Goal: Task Accomplishment & Management: Complete application form

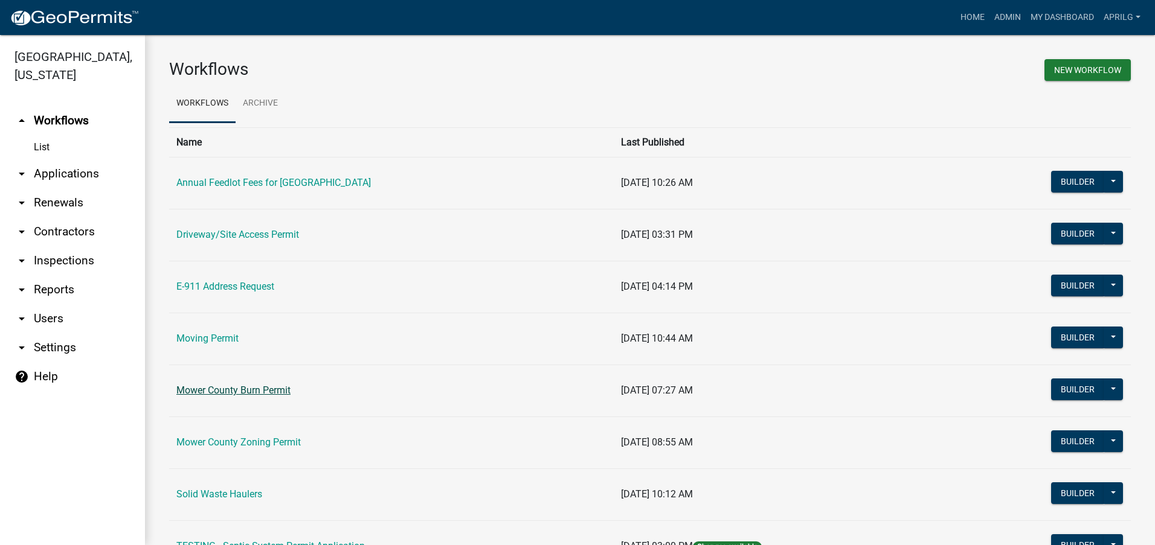
click at [246, 392] on link "Mower County Burn Permit" at bounding box center [233, 390] width 114 height 11
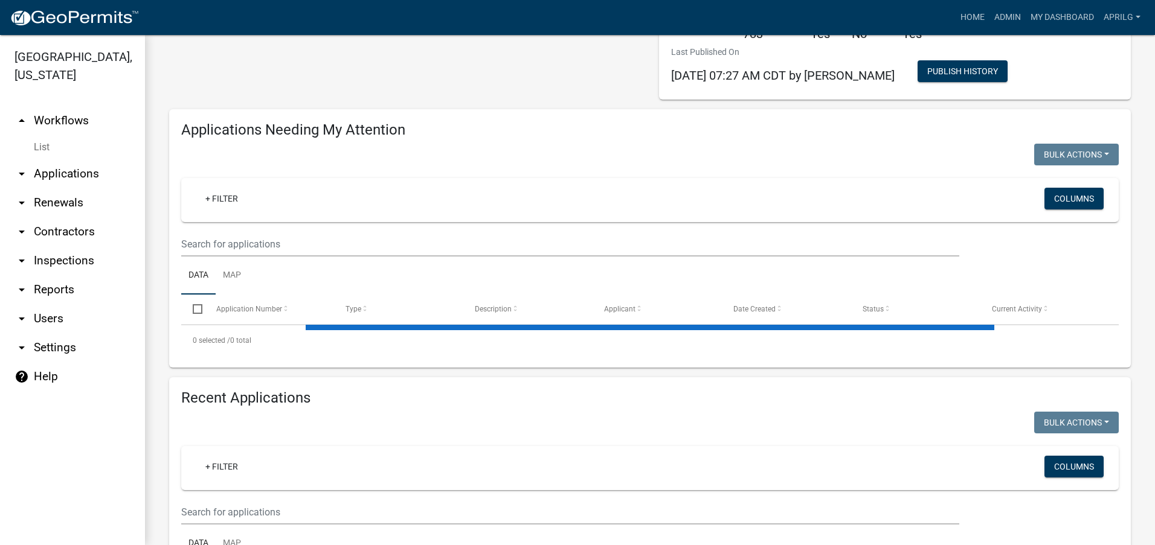
select select "1: 25"
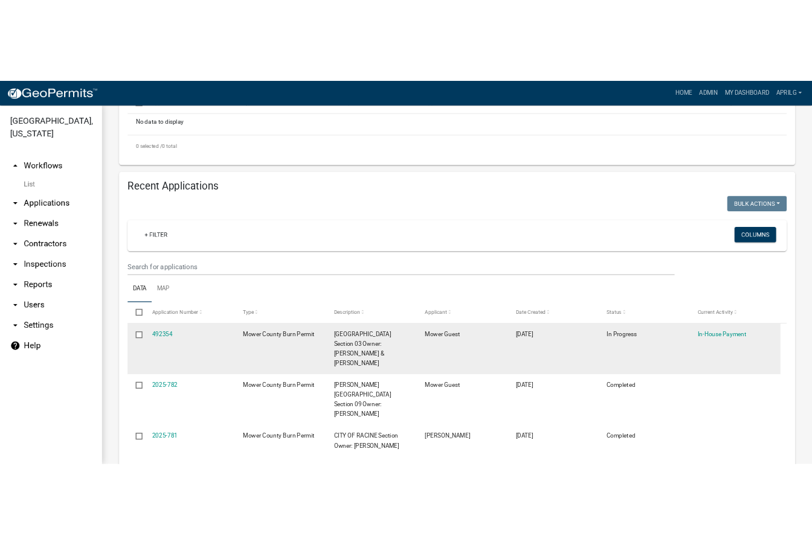
scroll to position [363, 0]
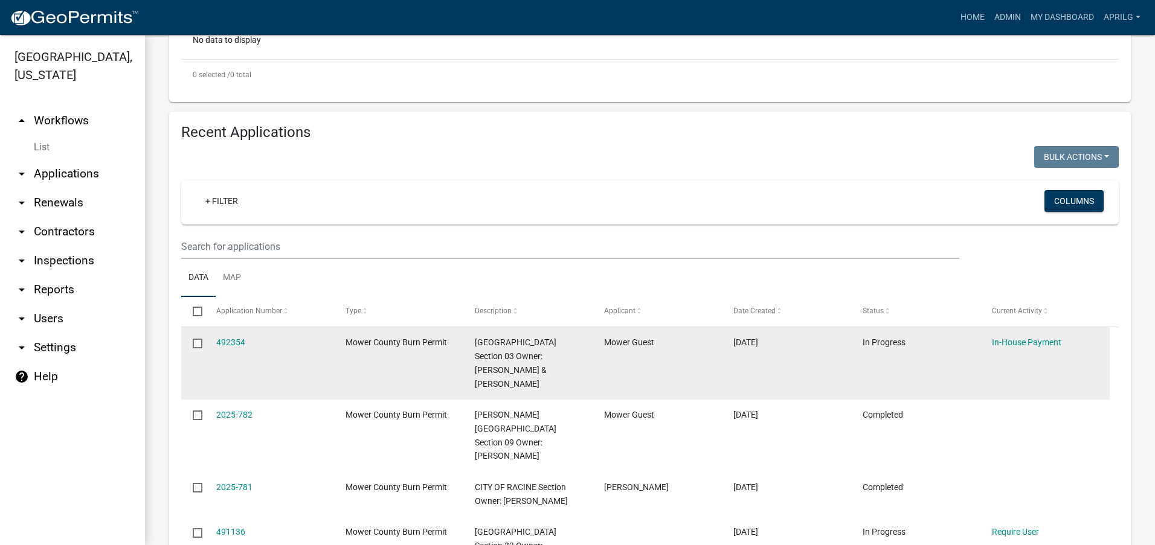
click at [195, 342] on input "checkbox" at bounding box center [197, 343] width 8 height 8
checkbox input "true"
click at [228, 342] on link "492354" at bounding box center [230, 343] width 29 height 10
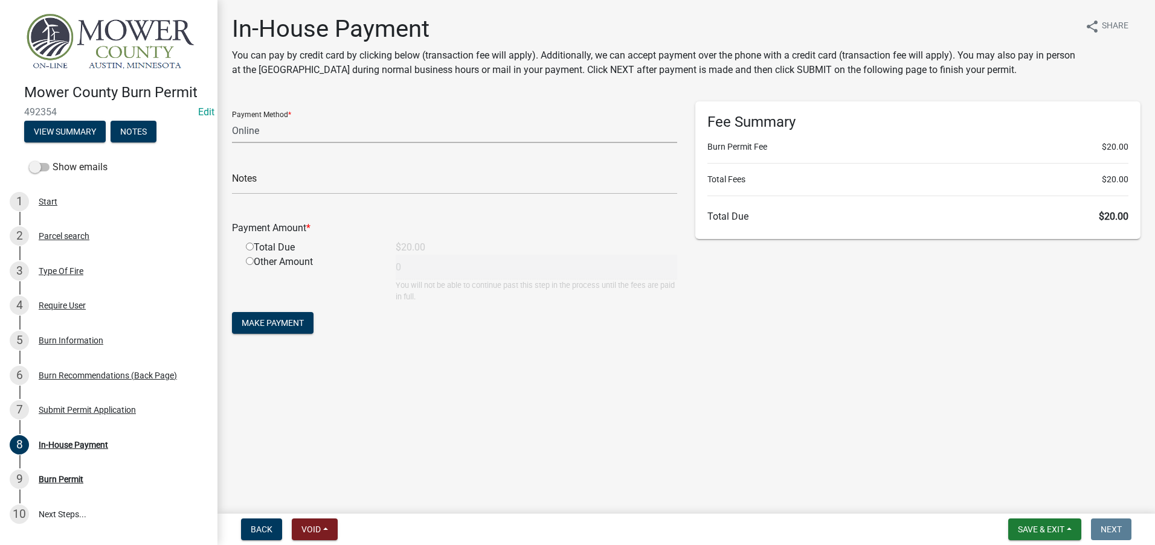
click at [266, 130] on select "Credit Card POS Check Cash Online" at bounding box center [454, 130] width 445 height 25
select select "2: 1"
click at [232, 118] on select "Credit Card POS Check Cash Online" at bounding box center [454, 130] width 445 height 25
click at [249, 245] on input "radio" at bounding box center [250, 247] width 8 height 8
radio input "true"
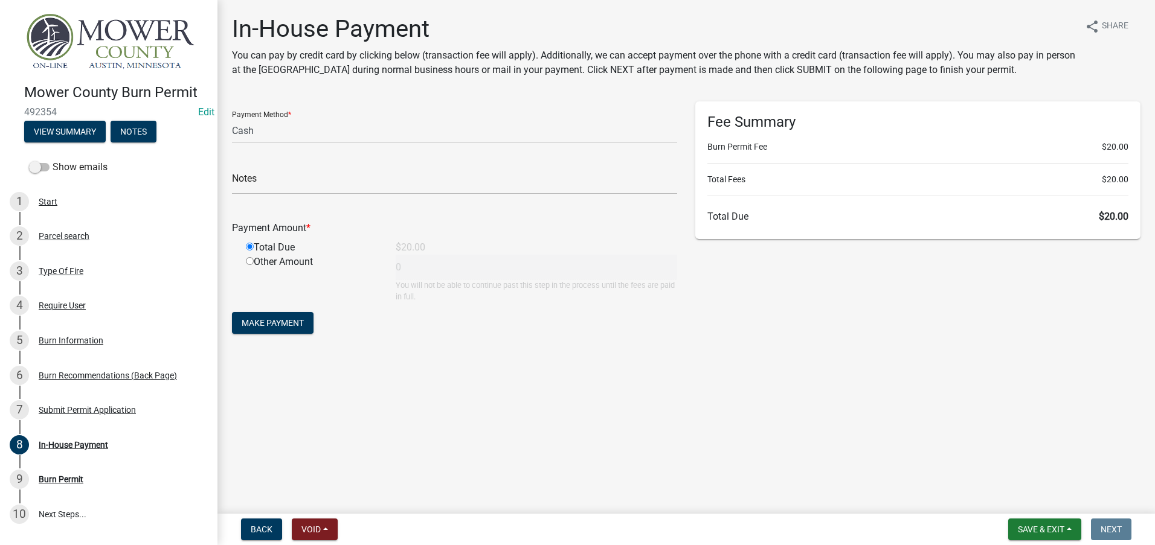
type input "20"
click at [268, 322] on span "Make Payment" at bounding box center [273, 323] width 62 height 10
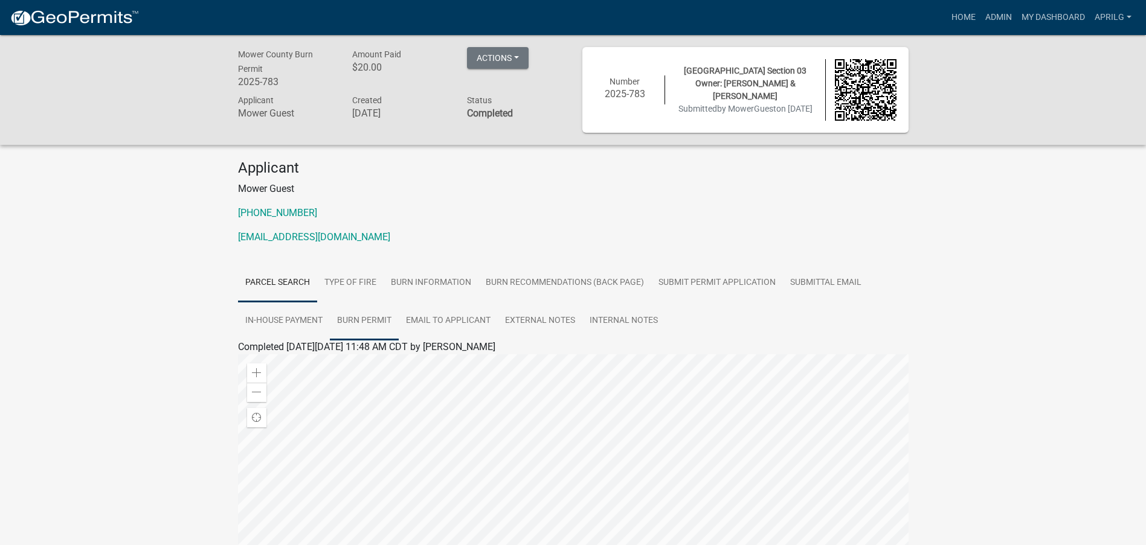
click at [355, 325] on link "Burn Permit" at bounding box center [364, 321] width 69 height 39
click at [282, 364] on link "Burn Permit" at bounding box center [263, 361] width 50 height 11
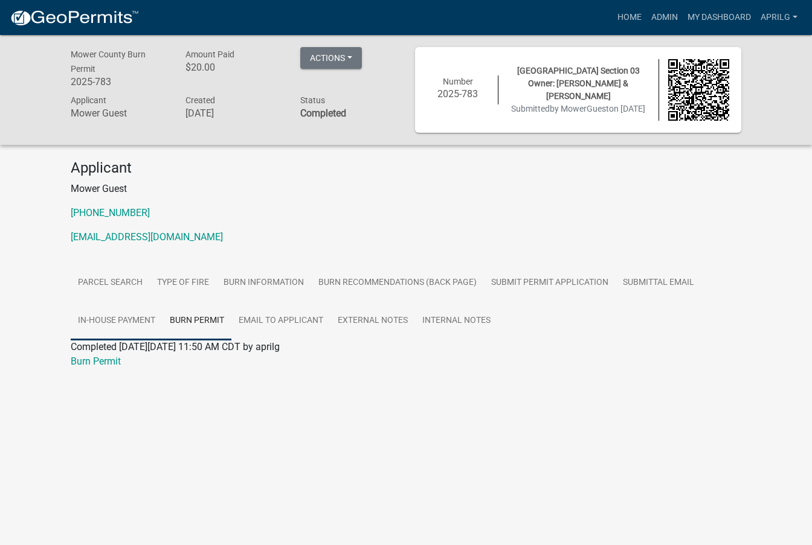
click at [112, 318] on link "In-House Payment" at bounding box center [117, 321] width 92 height 39
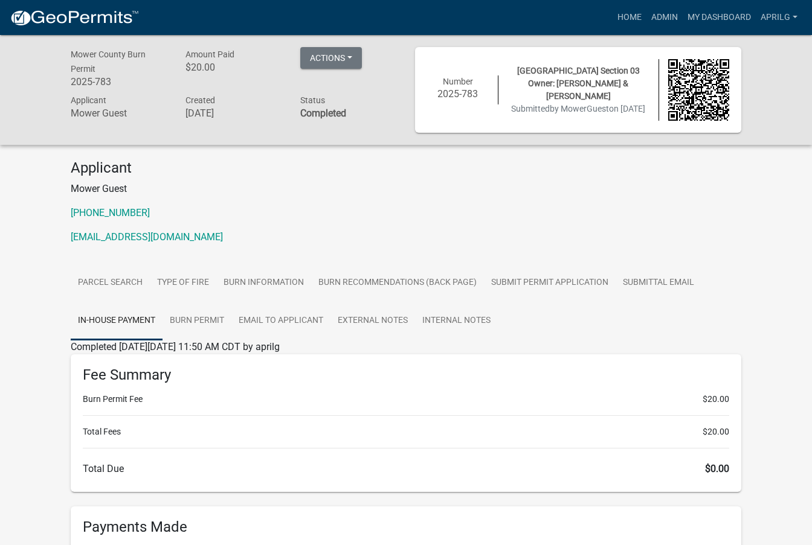
scroll to position [169, 0]
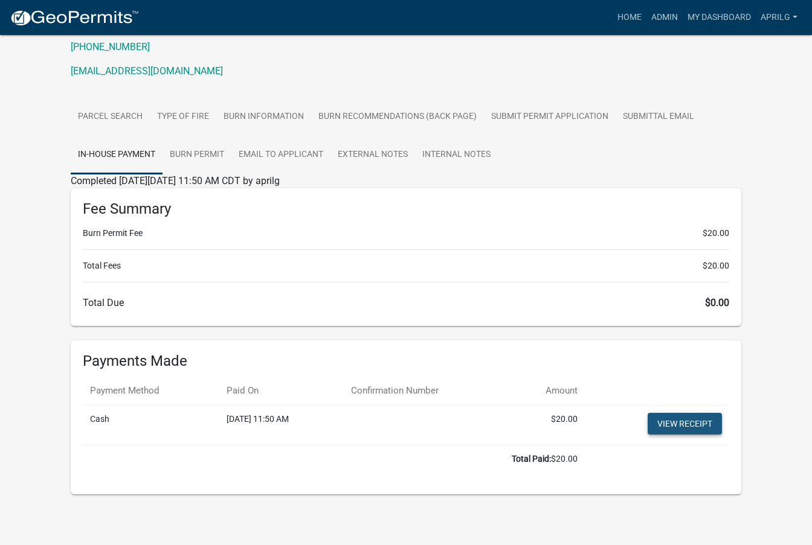
click at [676, 425] on link "View receipt" at bounding box center [684, 424] width 74 height 22
